Goal: Check status: Check status

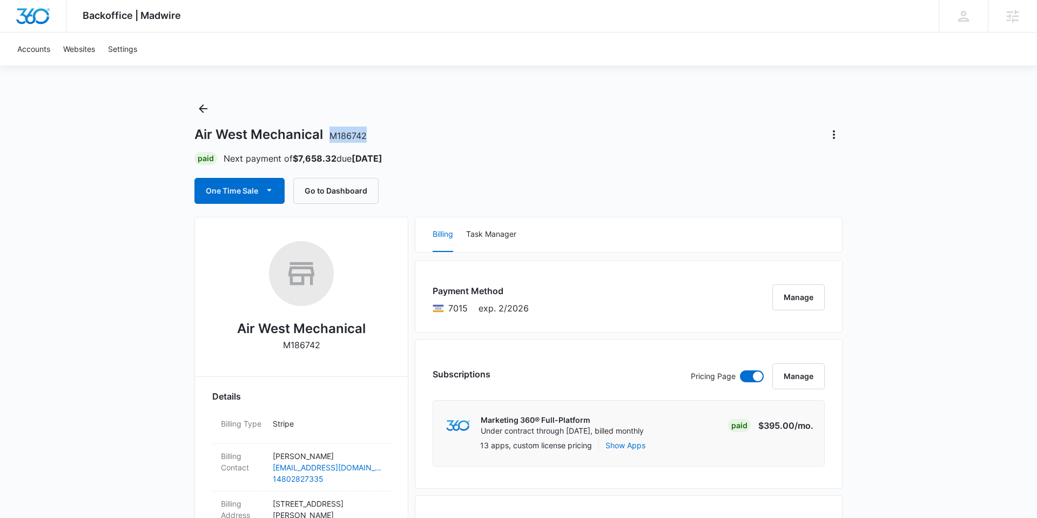
drag, startPoint x: 328, startPoint y: 134, endPoint x: 370, endPoint y: 133, distance: 41.6
click at [370, 133] on div "Air West Mechanical M186742" at bounding box center [518, 134] width 648 height 17
copy span "M186742"
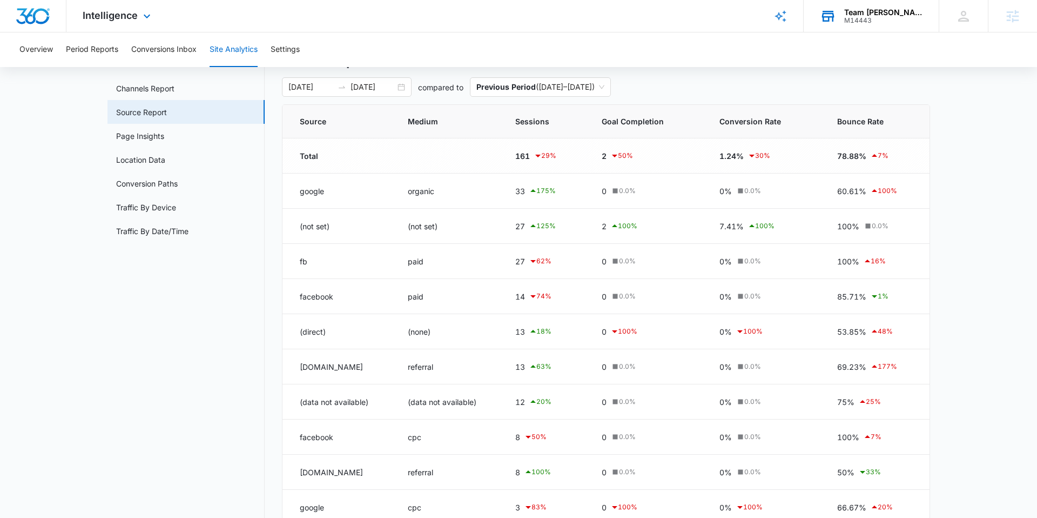
click at [858, 8] on div "Team [PERSON_NAME] Realty" at bounding box center [883, 12] width 79 height 9
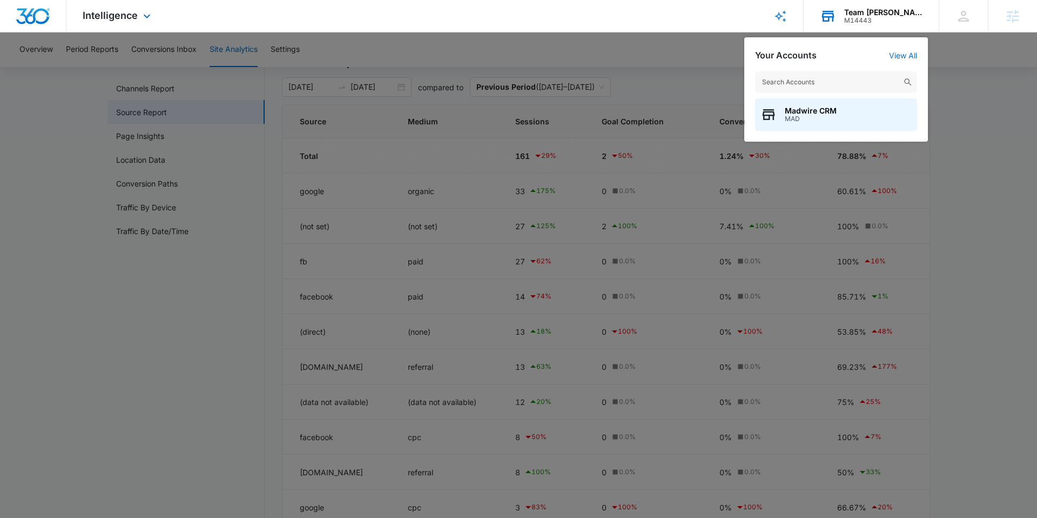
click at [820, 79] on input "text" at bounding box center [836, 82] width 162 height 22
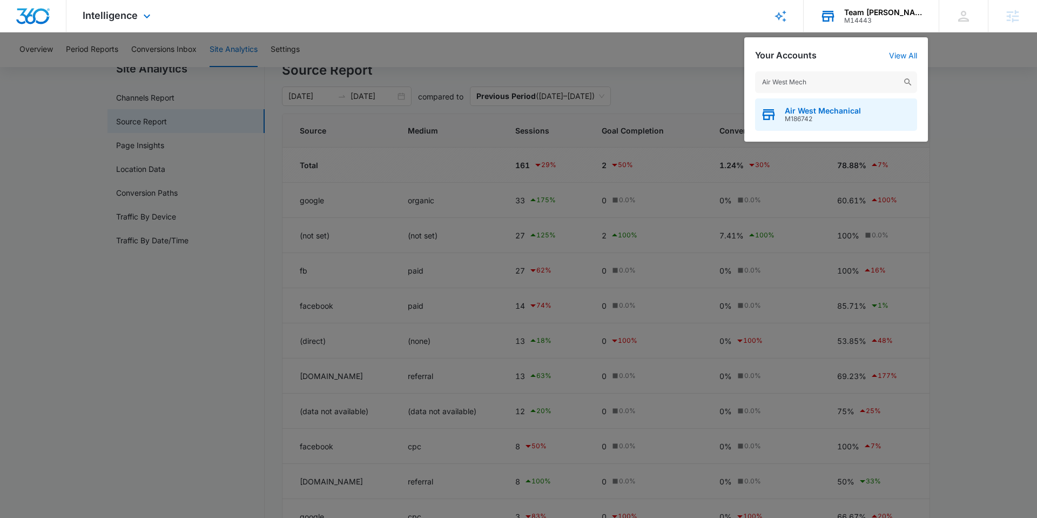
type input "Air West Mech"
click at [821, 115] on span "M186742" at bounding box center [823, 119] width 76 height 8
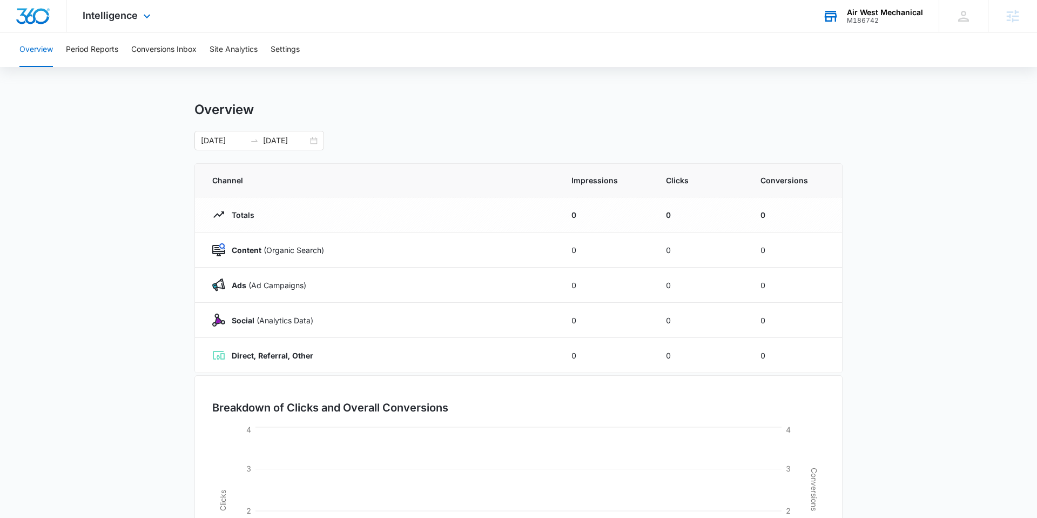
click at [98, 3] on div "Intelligence Apps Reputation Websites Forms CRM Email Social Shop Payments POS …" at bounding box center [117, 16] width 103 height 32
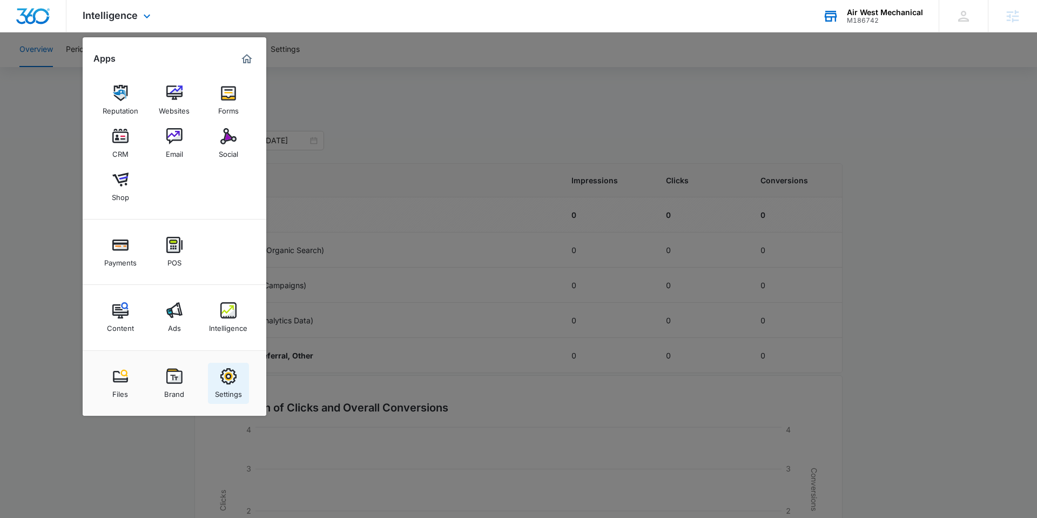
click at [230, 384] on img at bounding box center [228, 376] width 16 height 16
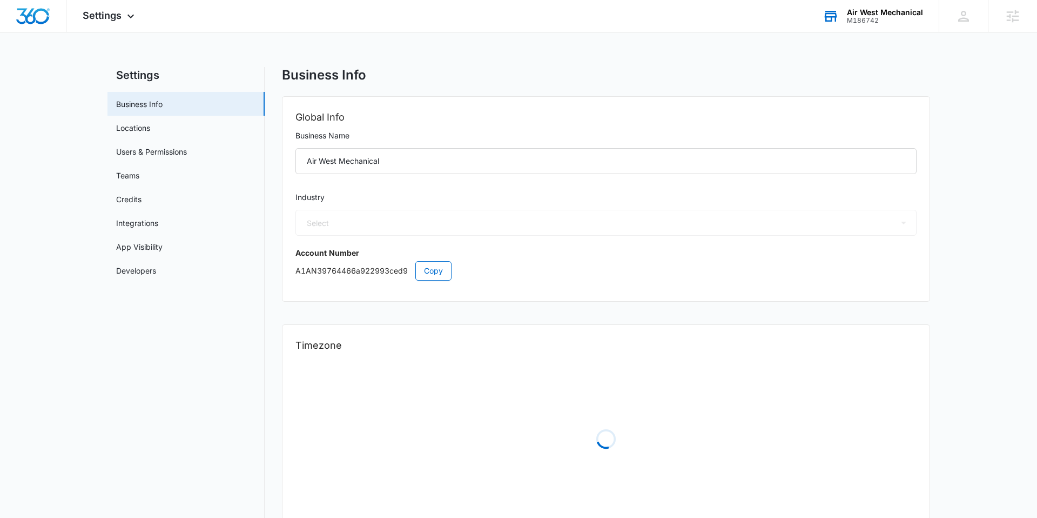
select select "3"
select select "US"
select select "America/[GEOGRAPHIC_DATA]"
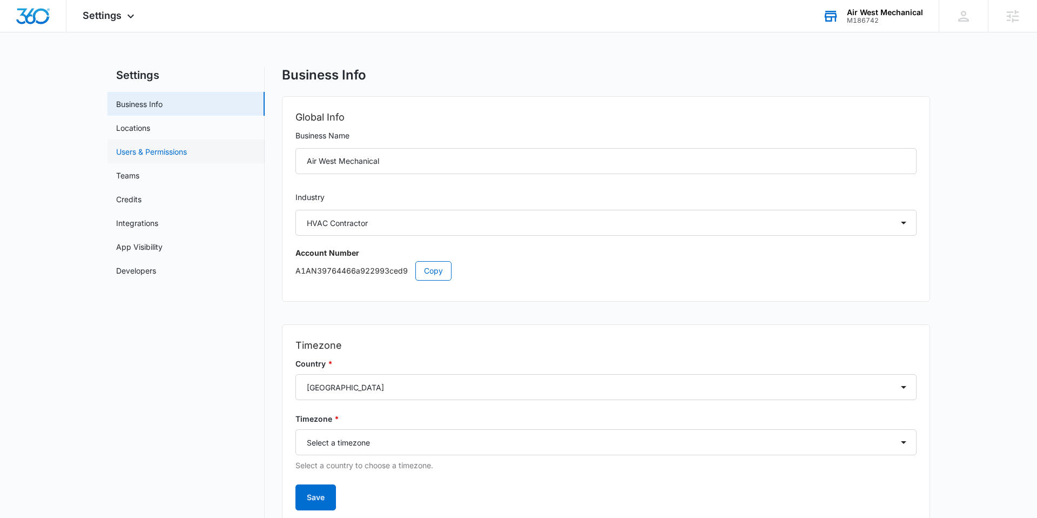
click at [159, 151] on link "Users & Permissions" at bounding box center [151, 151] width 71 height 11
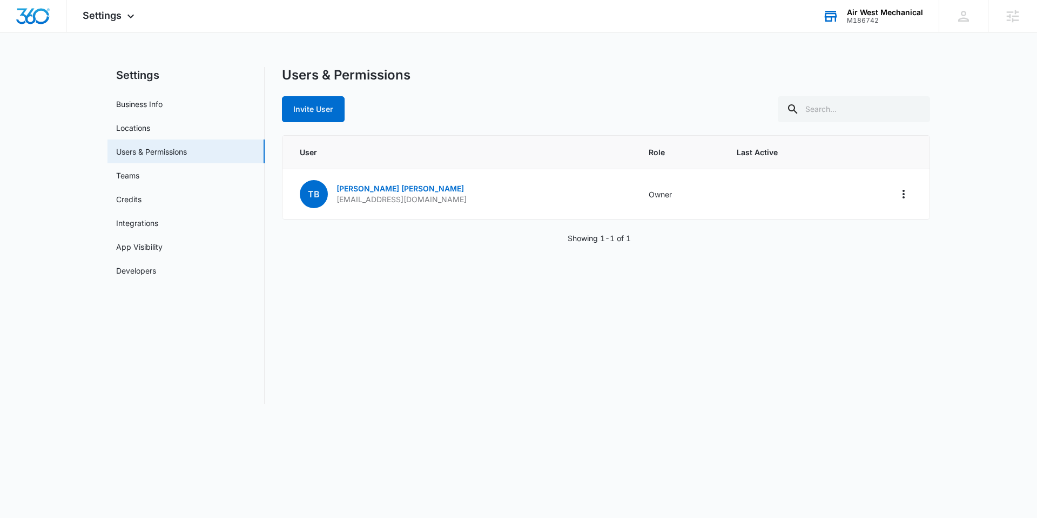
click at [857, 14] on div "Air West Mechanical" at bounding box center [885, 12] width 76 height 9
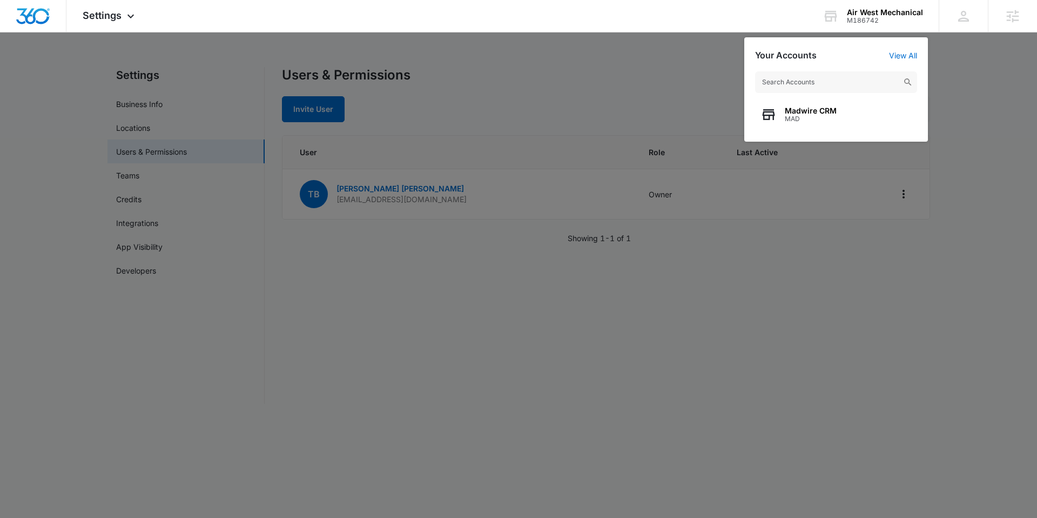
click at [831, 78] on input "text" at bounding box center [836, 82] width 162 height 22
type input "carbon recall"
click at [840, 107] on span "Carbon Recall Kalispell" at bounding box center [828, 110] width 86 height 9
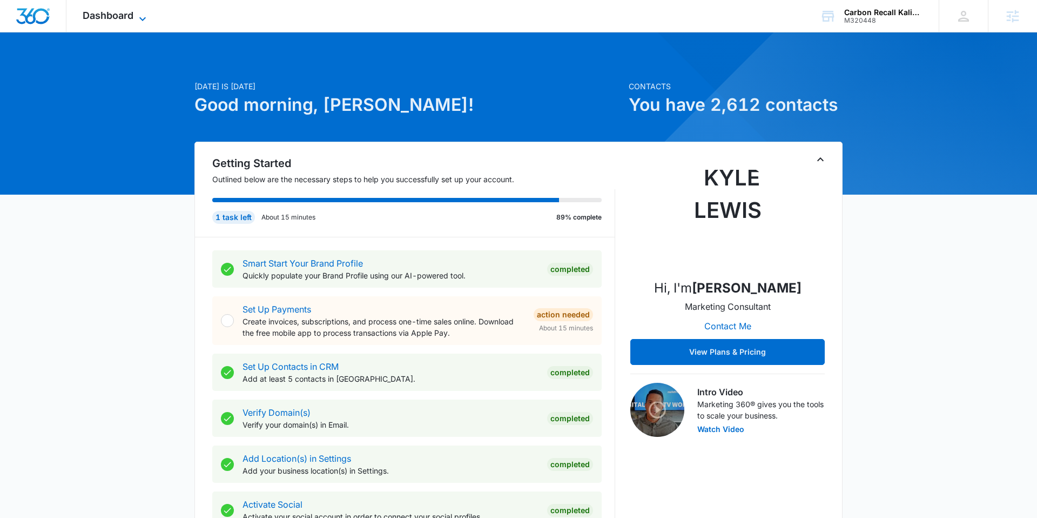
click at [99, 18] on span "Dashboard" at bounding box center [108, 15] width 51 height 11
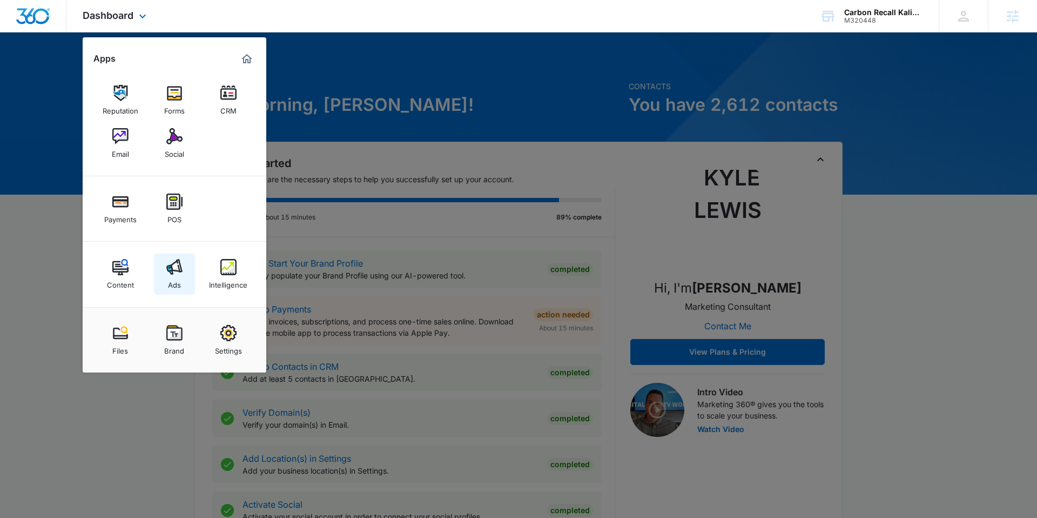
click at [180, 274] on img at bounding box center [174, 267] width 16 height 16
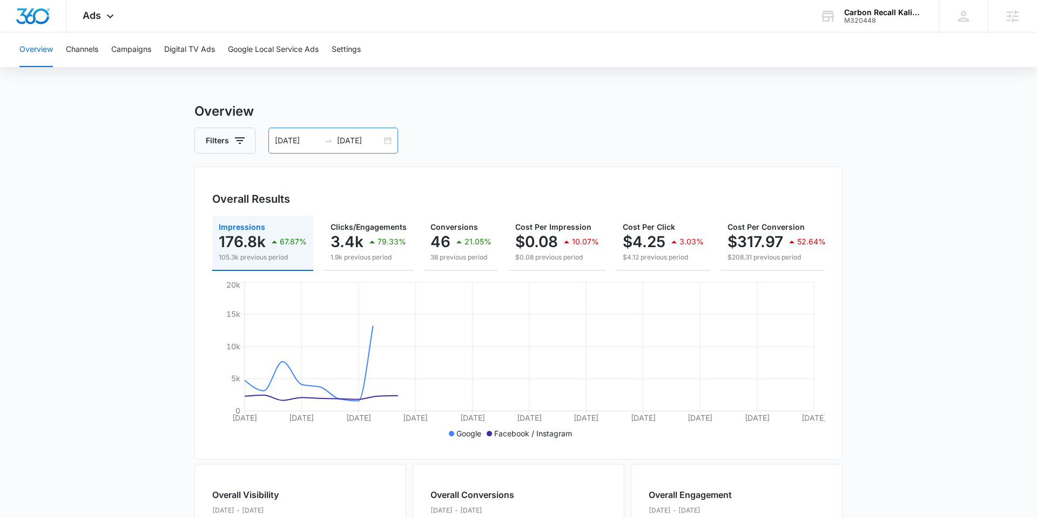
click at [286, 140] on input "[DATE]" at bounding box center [297, 141] width 45 height 12
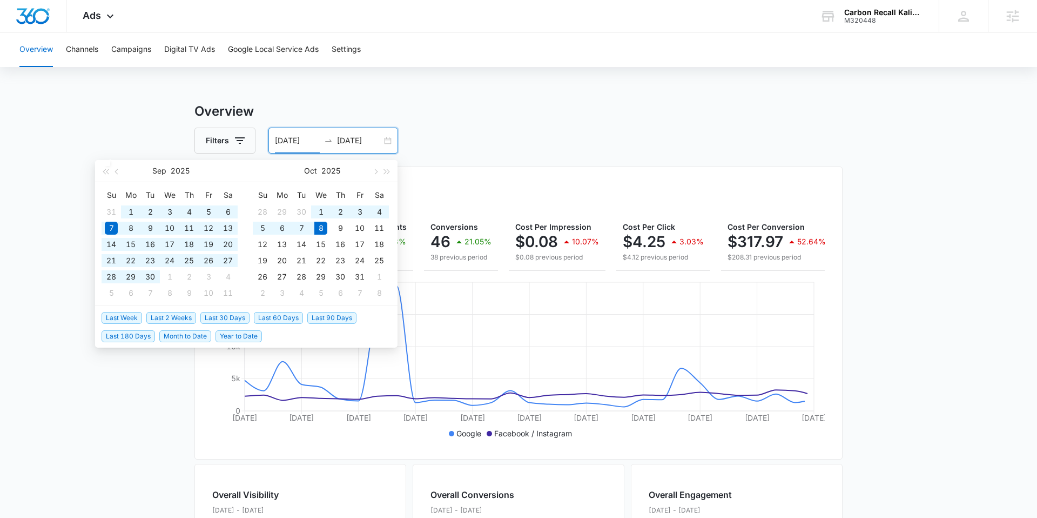
click at [327, 321] on span "Last 90 Days" at bounding box center [331, 318] width 49 height 12
type input "[DATE]"
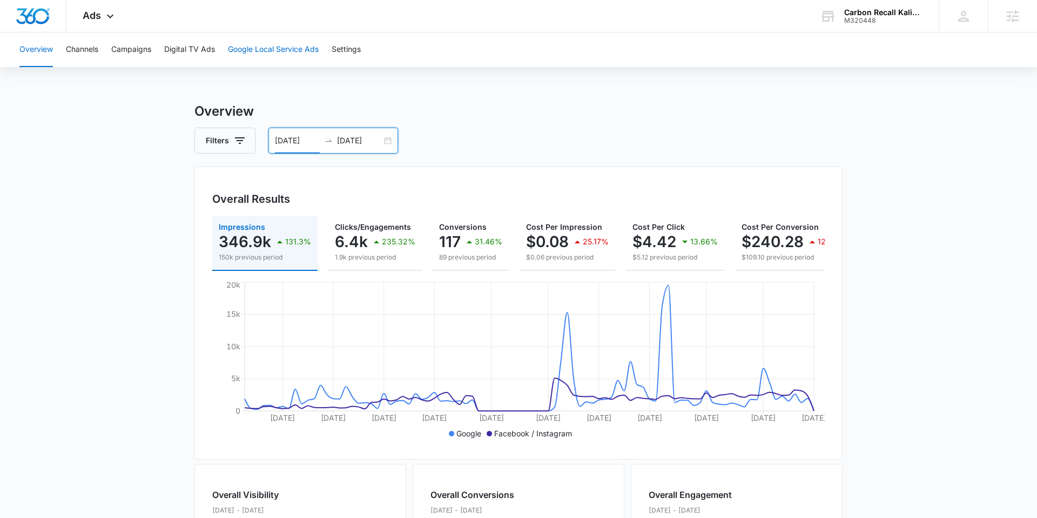
click at [280, 46] on button "Google Local Service Ads" at bounding box center [273, 49] width 91 height 35
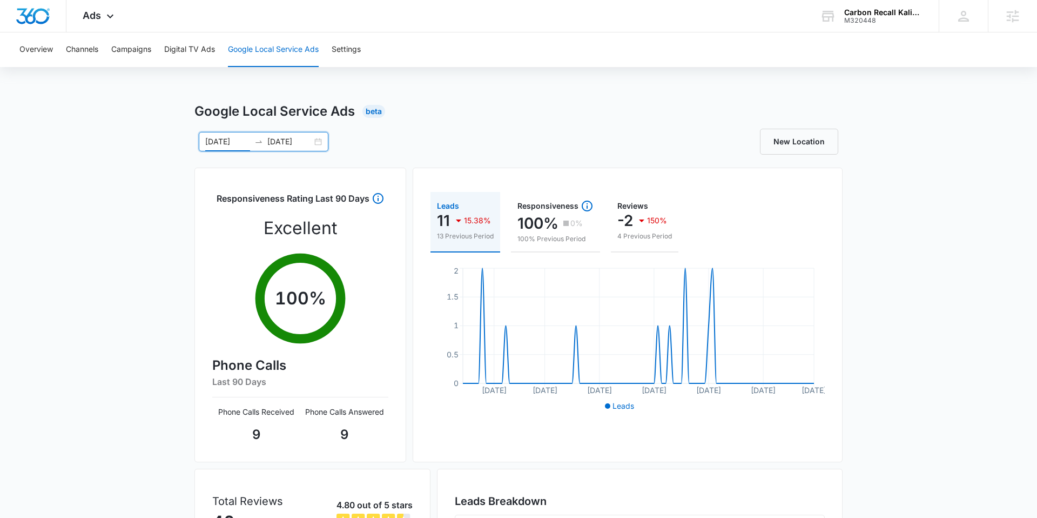
click at [221, 144] on input "[DATE]" at bounding box center [227, 142] width 45 height 12
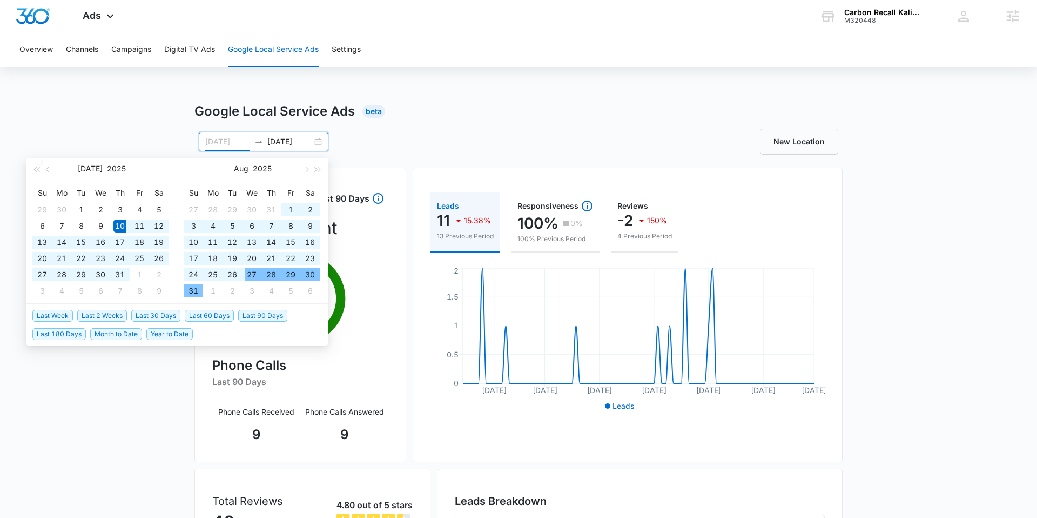
type input "[DATE]"
click at [258, 311] on span "Last 90 Days" at bounding box center [262, 316] width 49 height 12
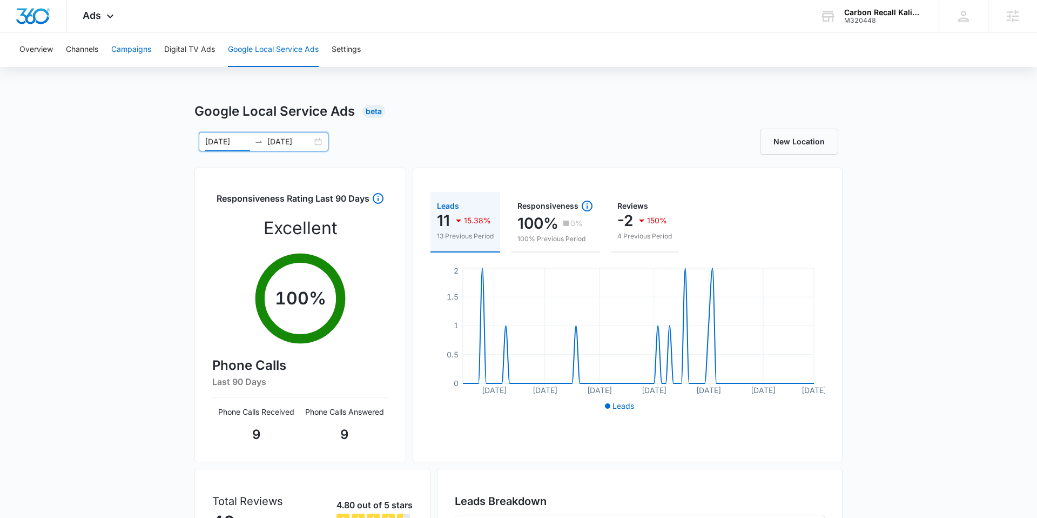
click at [145, 49] on button "Campaigns" at bounding box center [131, 49] width 40 height 35
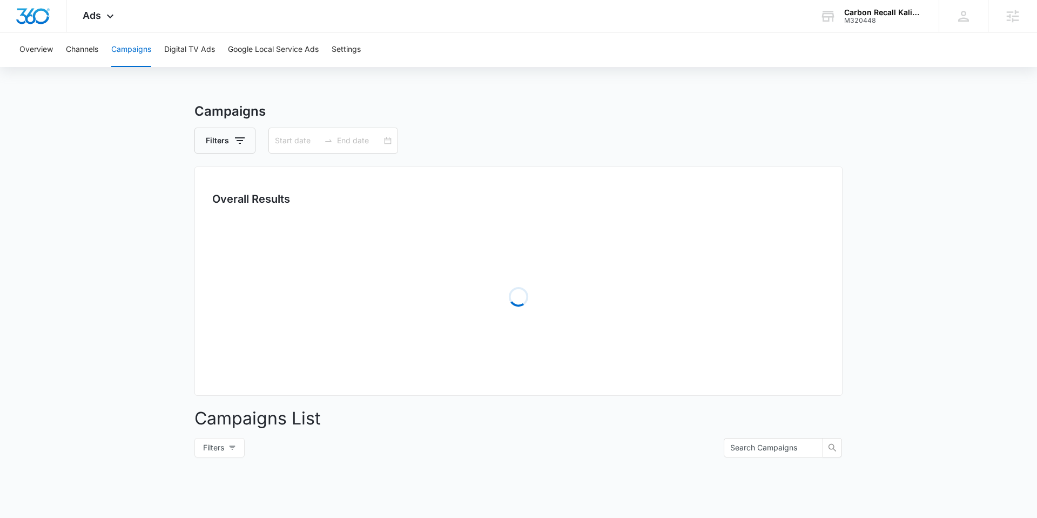
type input "[DATE]"
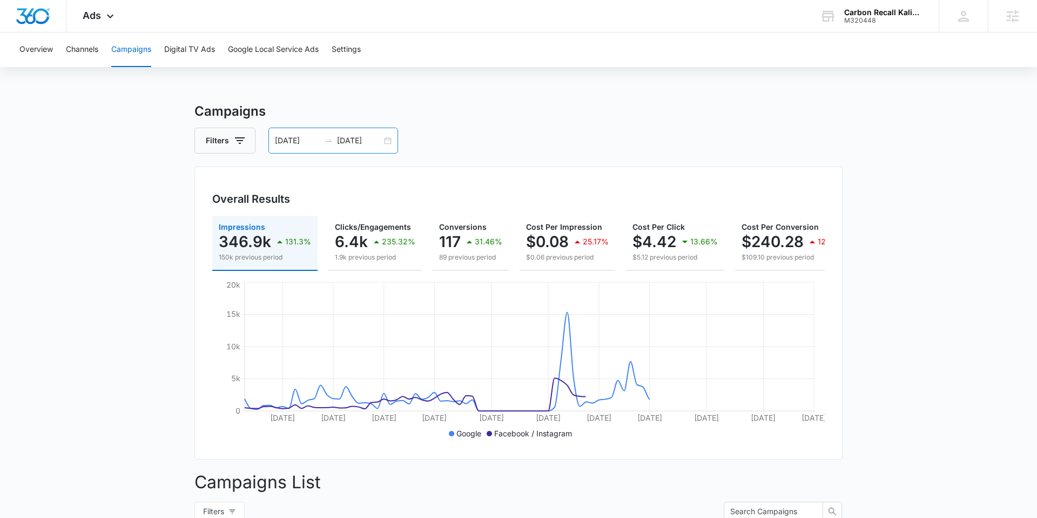
click at [294, 144] on input "[DATE]" at bounding box center [297, 141] width 45 height 12
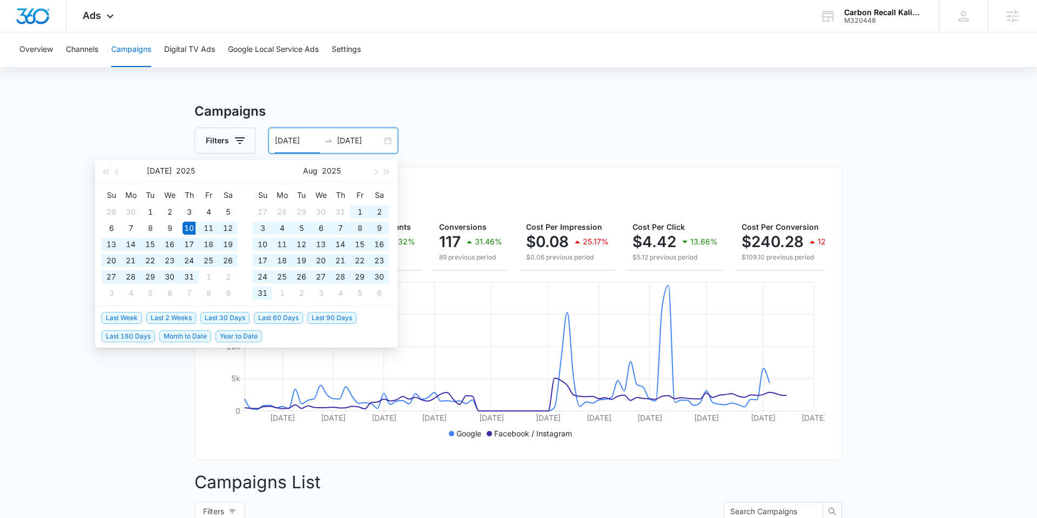
type input "[DATE]"
click at [326, 319] on span "Last 90 Days" at bounding box center [331, 318] width 49 height 12
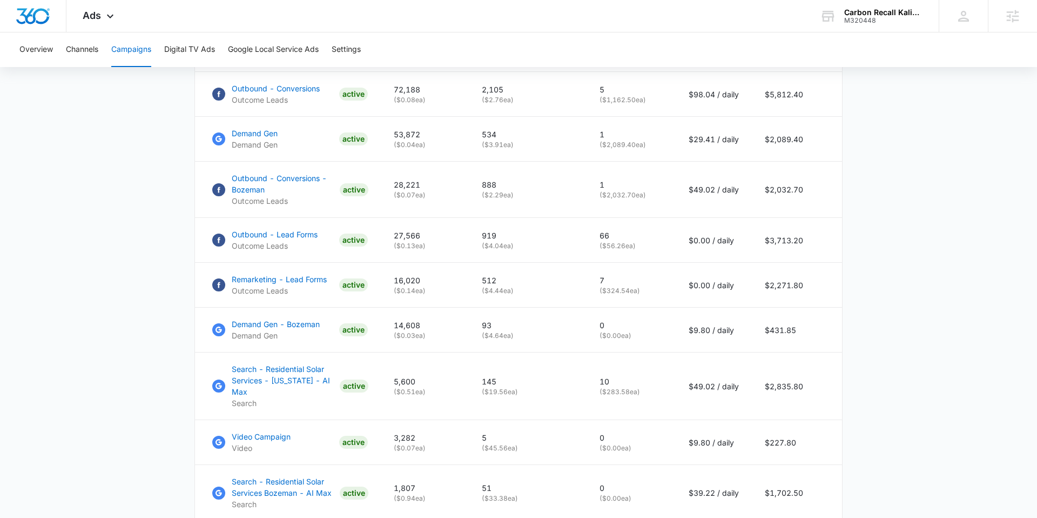
scroll to position [655, 0]
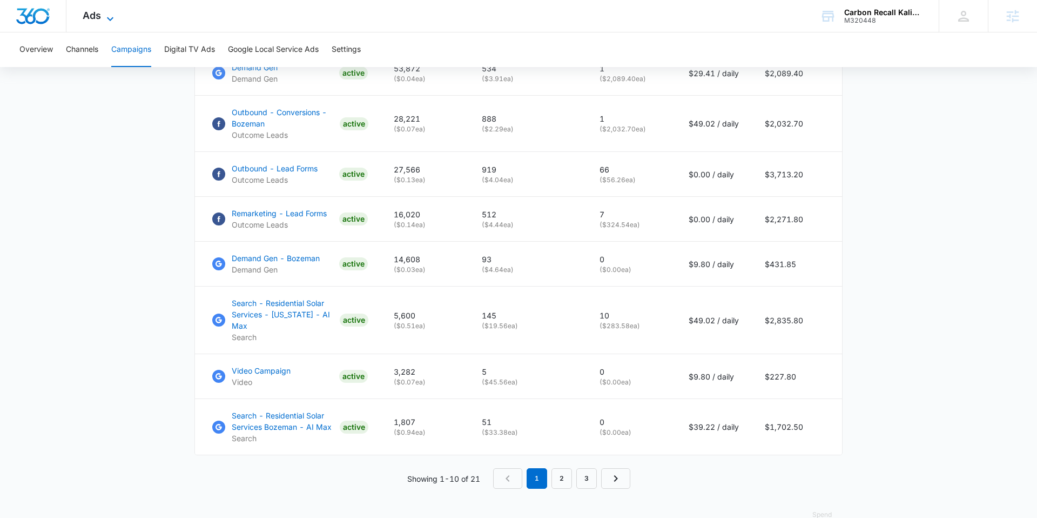
click at [102, 17] on div "Ads Apps Reputation Forms CRM Email Social Payments POS Content Ads Intelligenc…" at bounding box center [99, 16] width 66 height 32
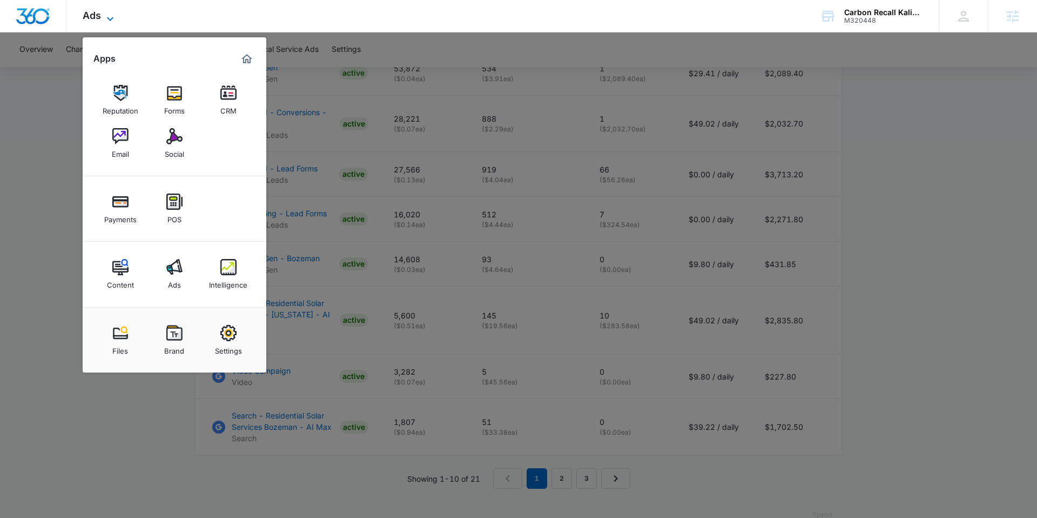
click at [104, 16] on icon at bounding box center [110, 18] width 13 height 13
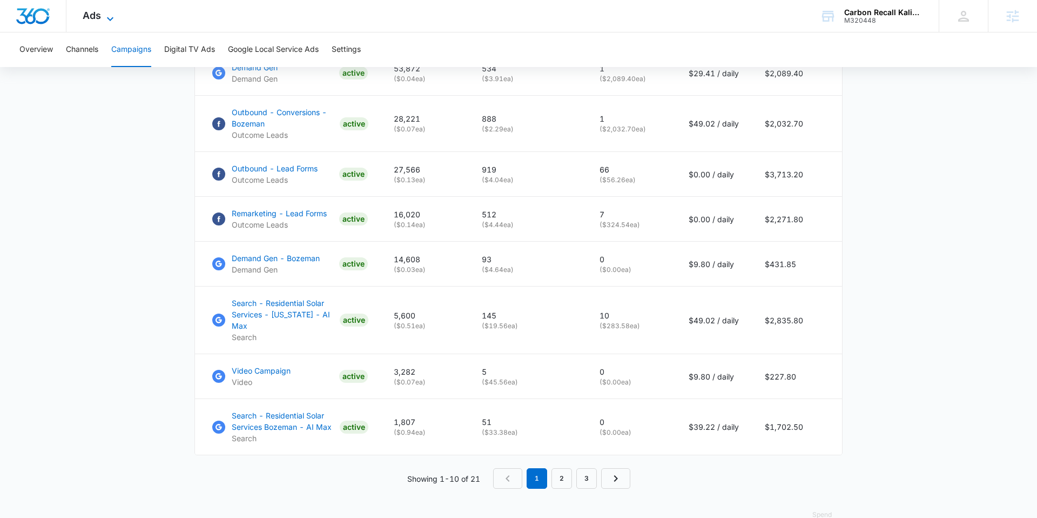
click at [97, 14] on span "Ads" at bounding box center [92, 15] width 18 height 11
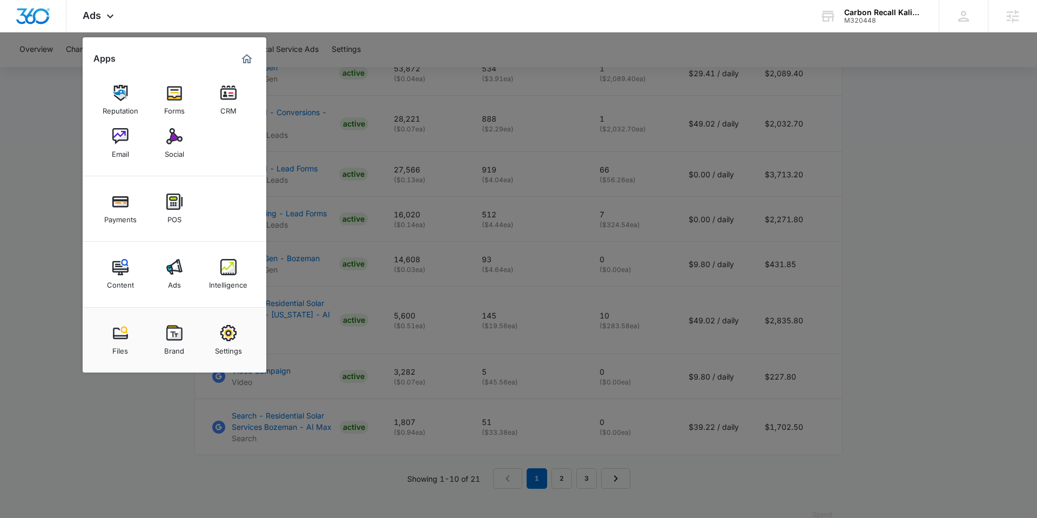
click at [290, 46] on div at bounding box center [518, 259] width 1037 height 518
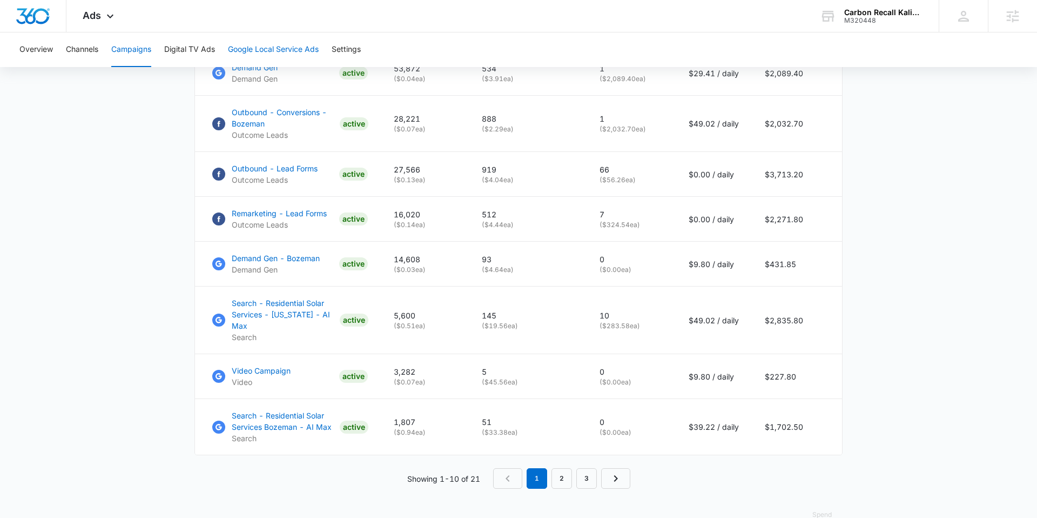
click at [304, 45] on button "Google Local Service Ads" at bounding box center [273, 49] width 91 height 35
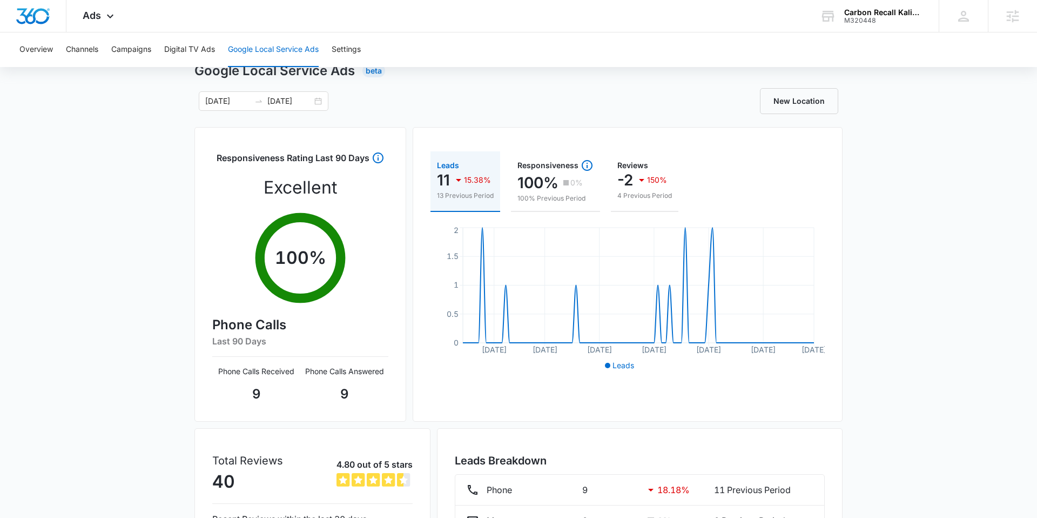
scroll to position [146, 0]
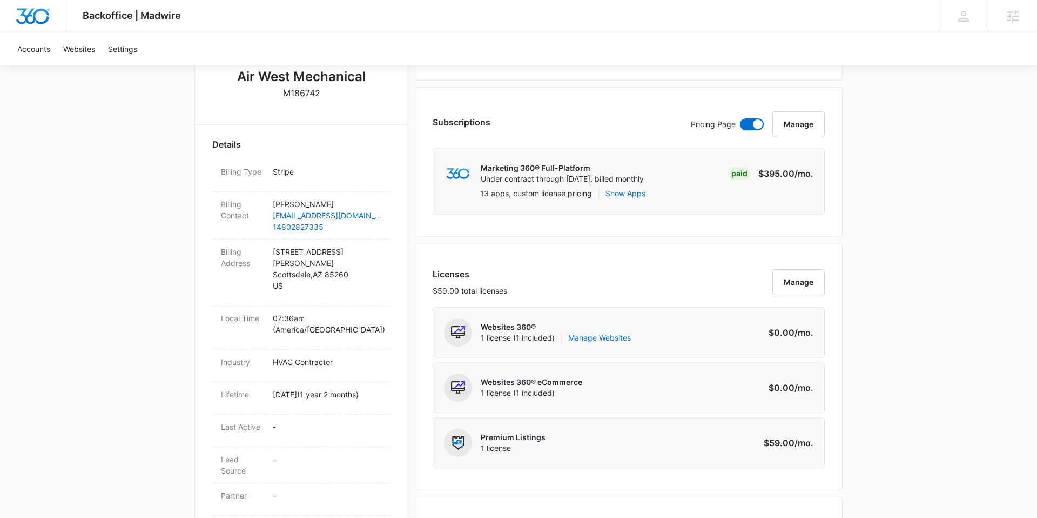
scroll to position [253, 0]
